Goal: Task Accomplishment & Management: Manage account settings

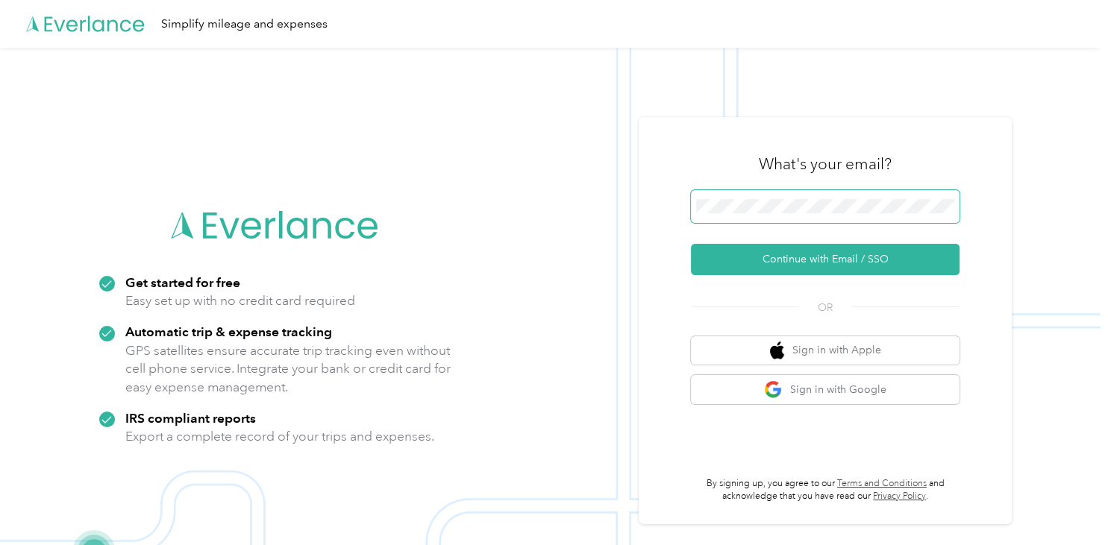
click at [731, 218] on span at bounding box center [825, 206] width 269 height 33
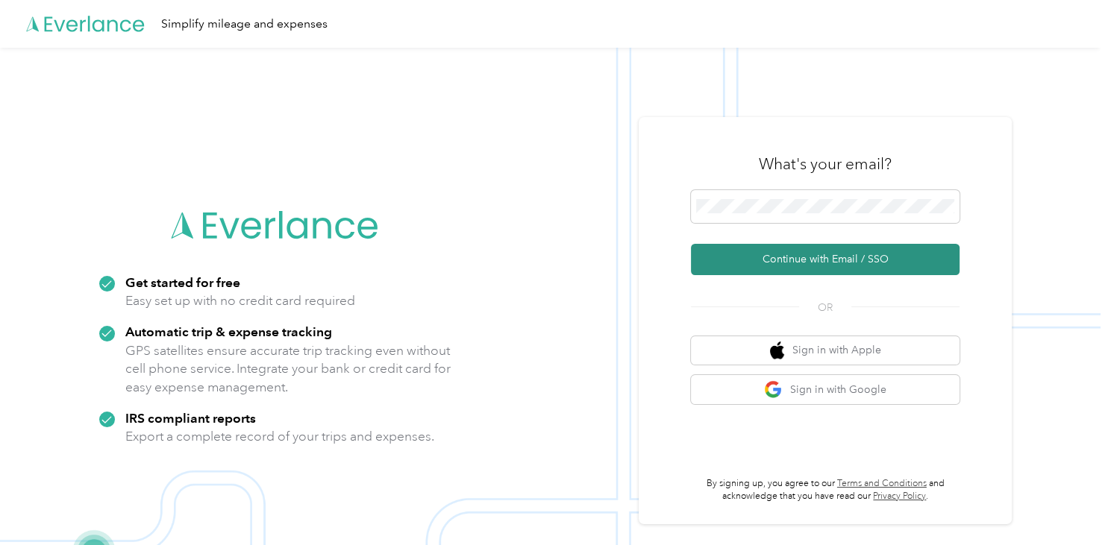
click at [785, 260] on button "Continue with Email / SSO" at bounding box center [825, 259] width 269 height 31
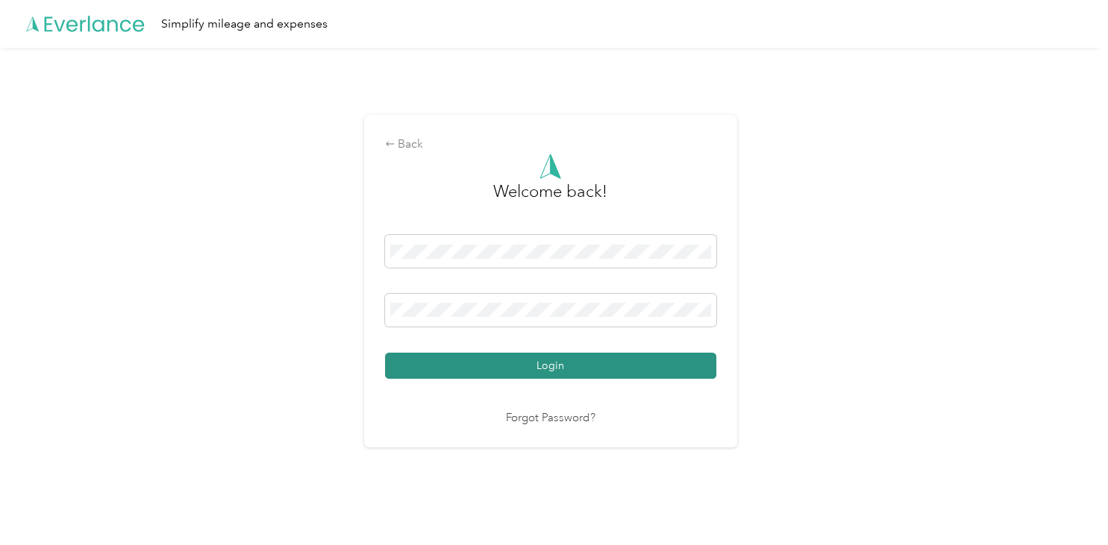
click at [551, 363] on button "Login" at bounding box center [550, 366] width 331 height 26
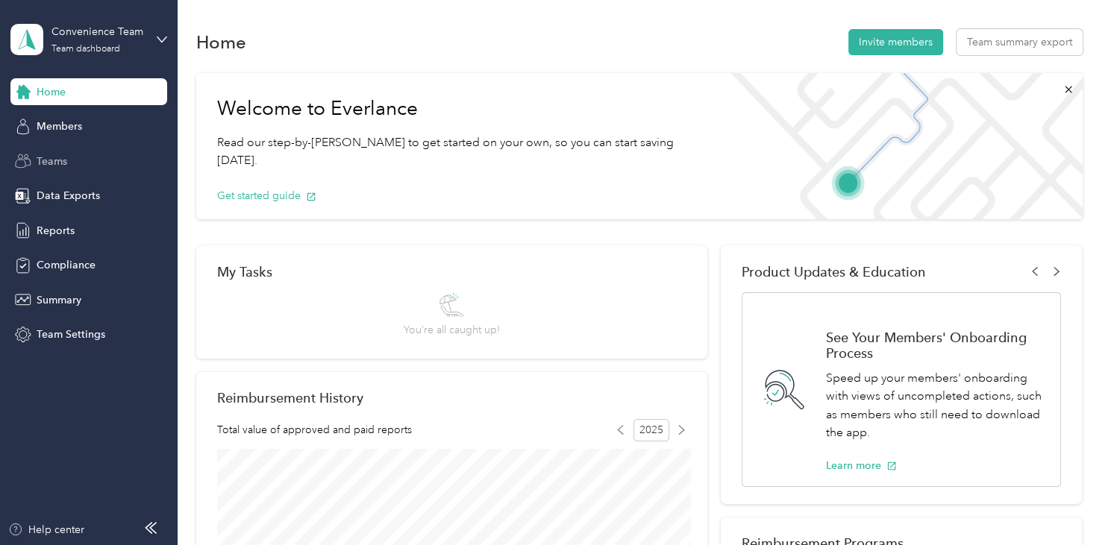
click at [66, 158] on span "Teams" at bounding box center [52, 162] width 31 height 16
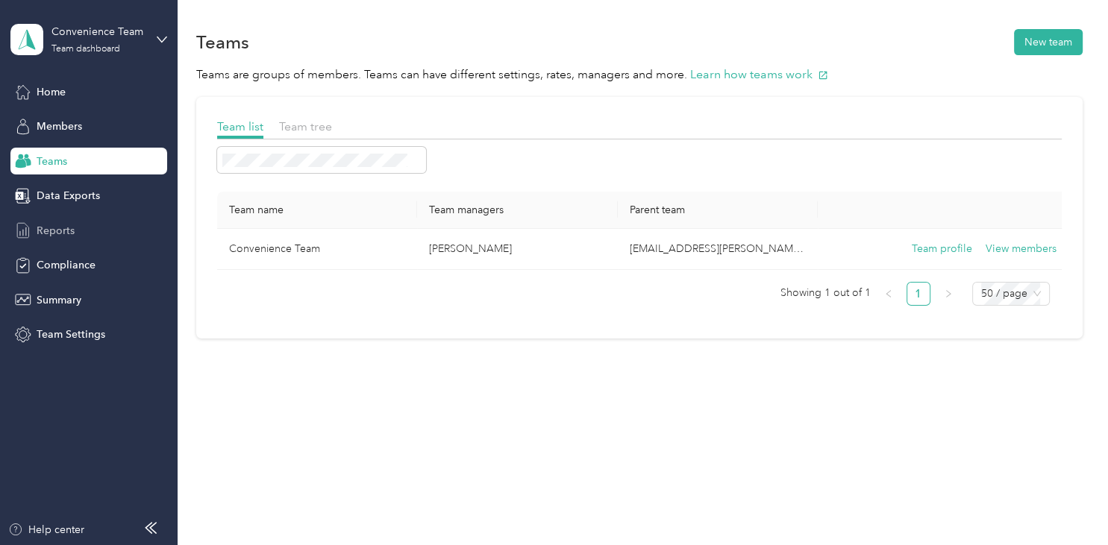
click at [63, 228] on span "Reports" at bounding box center [56, 231] width 38 height 16
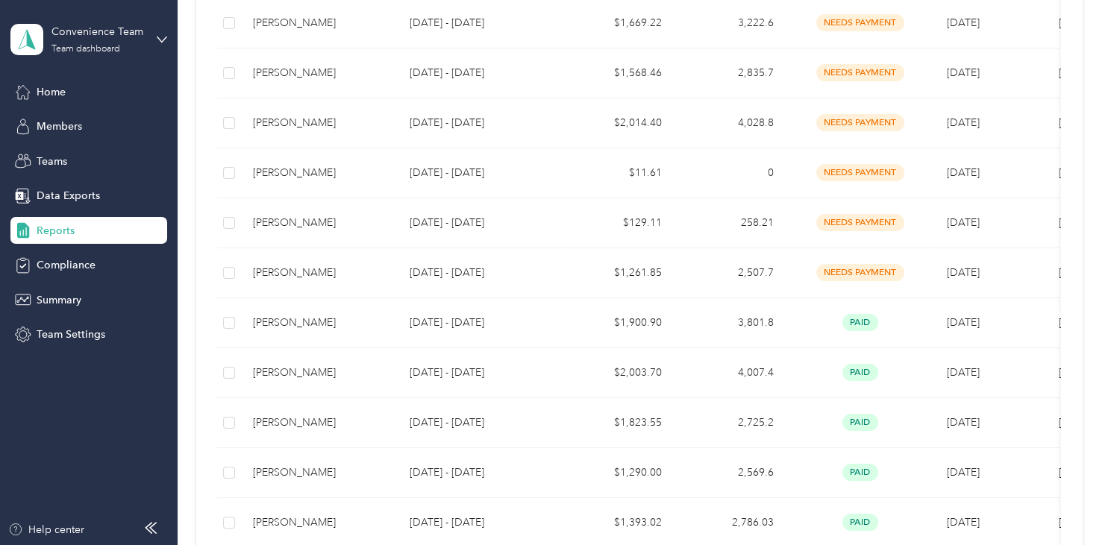
scroll to position [520, 0]
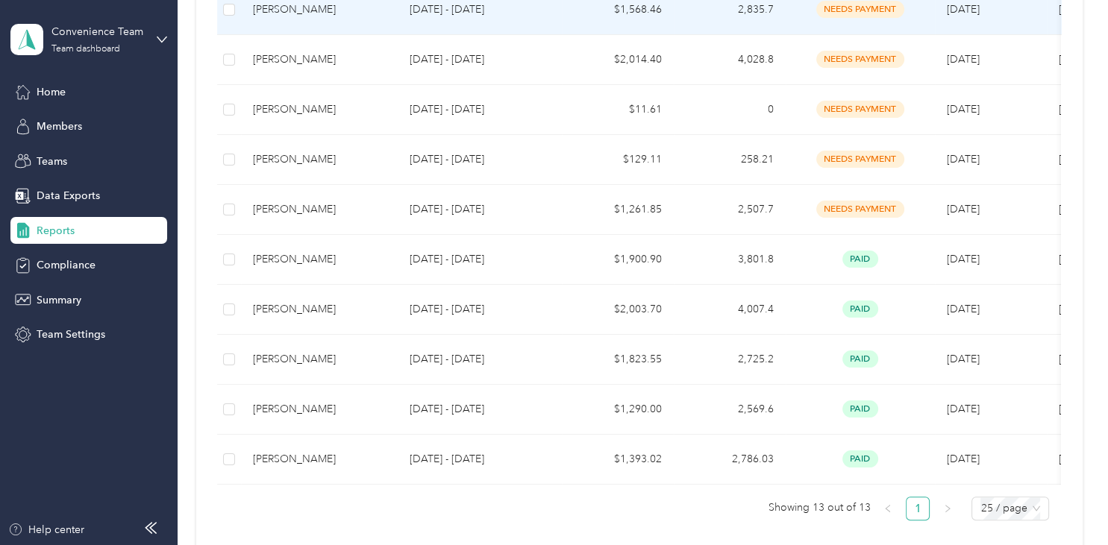
click at [842, 7] on span "needs payment" at bounding box center [860, 9] width 88 height 17
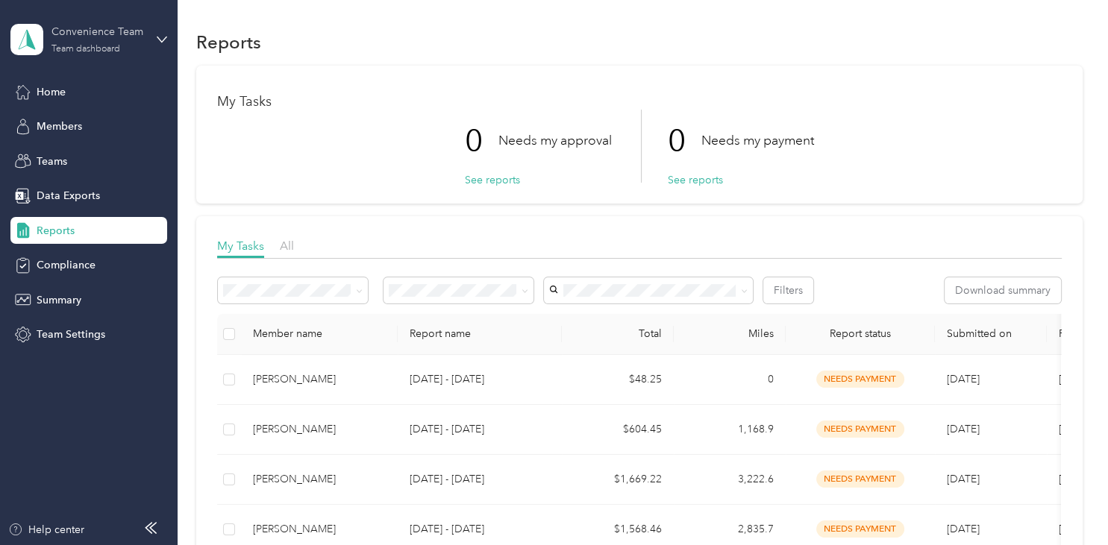
click at [96, 46] on div "Team dashboard" at bounding box center [85, 49] width 69 height 9
click at [63, 193] on div "Log out" at bounding box center [294, 182] width 546 height 26
